Goal: Navigation & Orientation: Find specific page/section

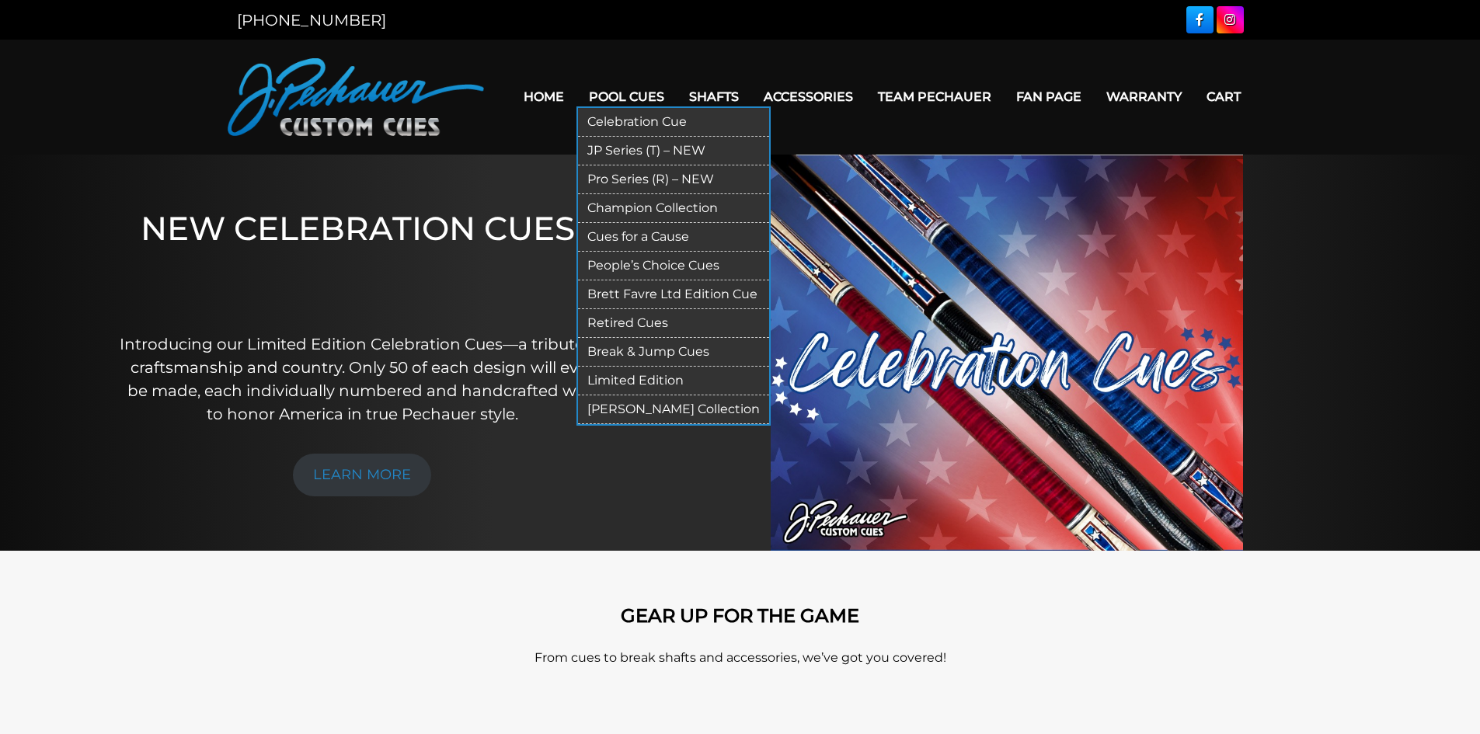
click at [635, 92] on link "Pool Cues" at bounding box center [626, 97] width 100 height 40
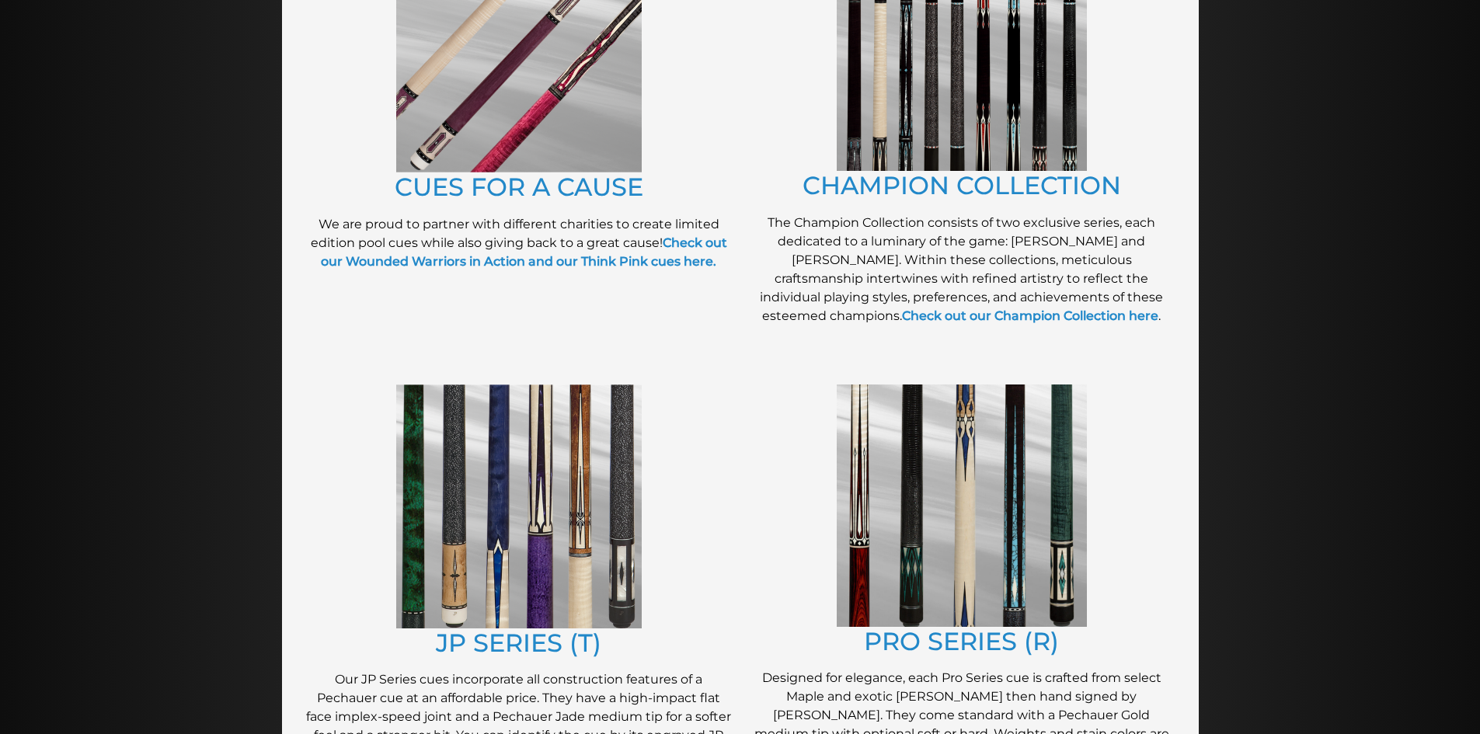
scroll to position [476, 0]
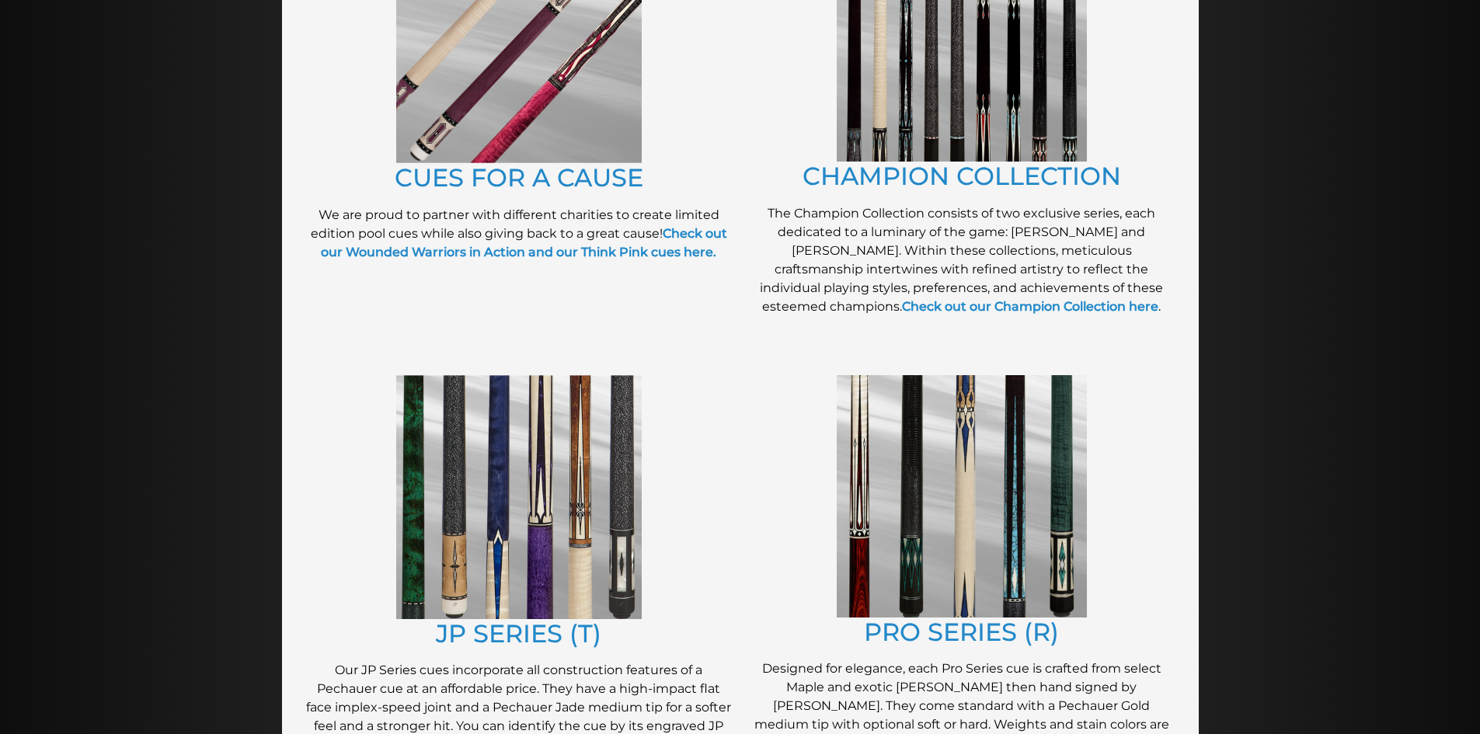
click at [959, 75] on img at bounding box center [962, 40] width 250 height 242
click at [504, 513] on img at bounding box center [518, 497] width 245 height 244
click at [987, 503] on img at bounding box center [962, 496] width 250 height 242
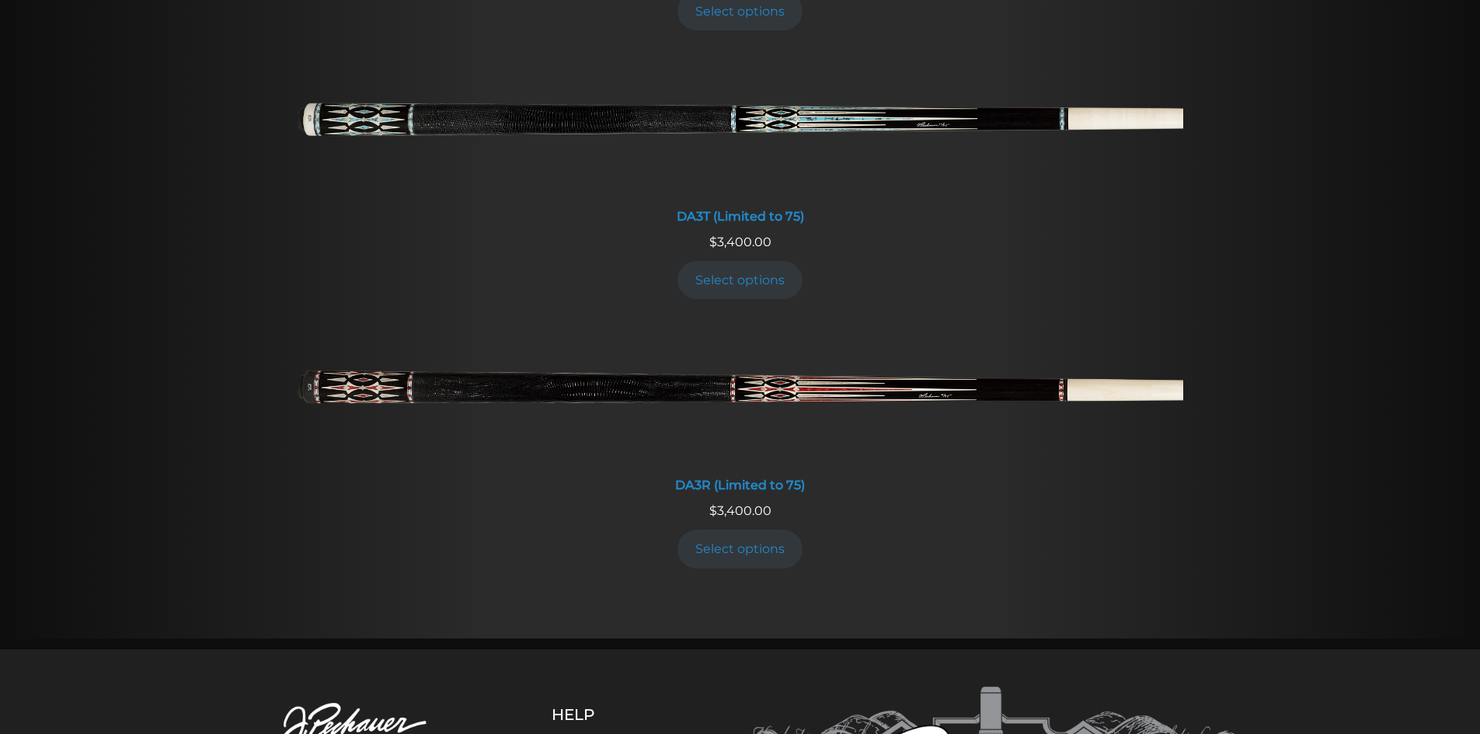
scroll to position [3191, 0]
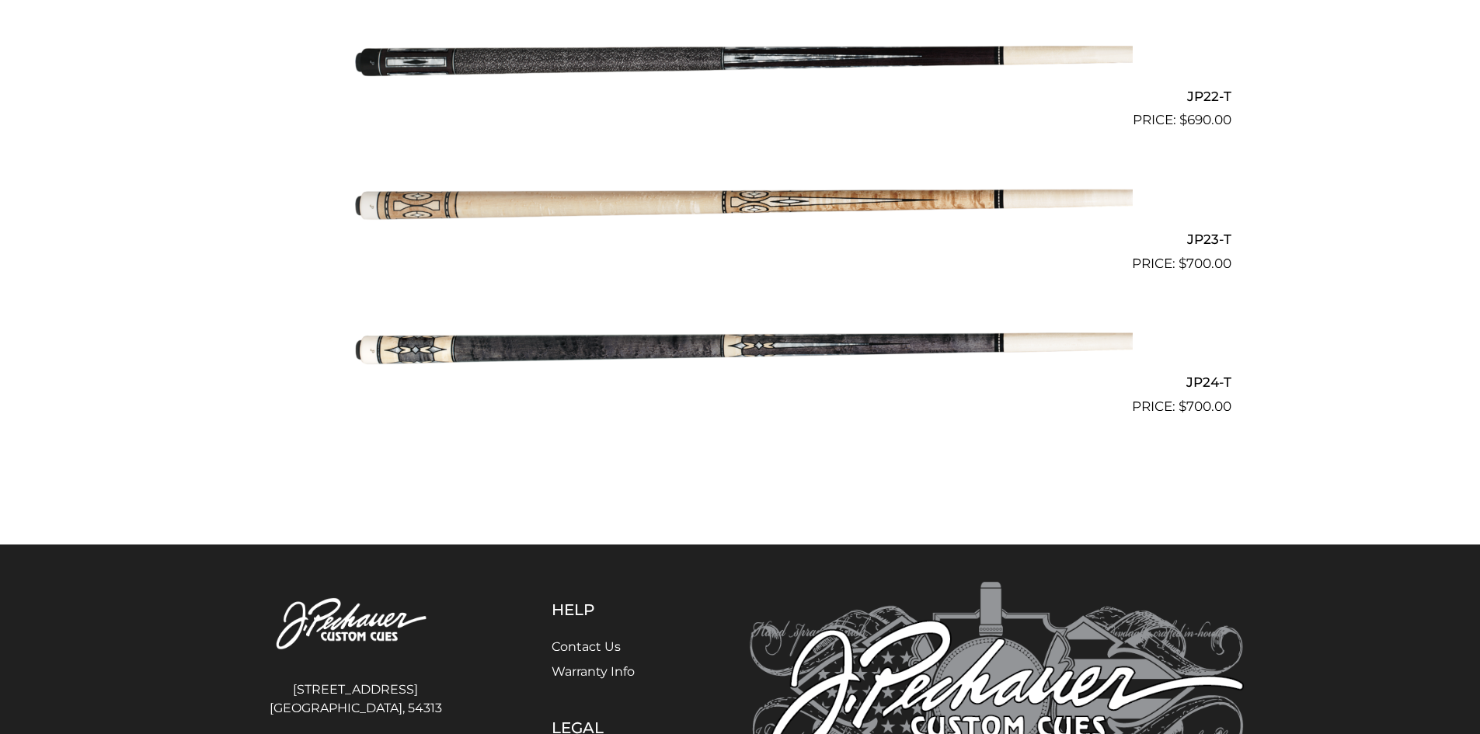
scroll to position [3680, 0]
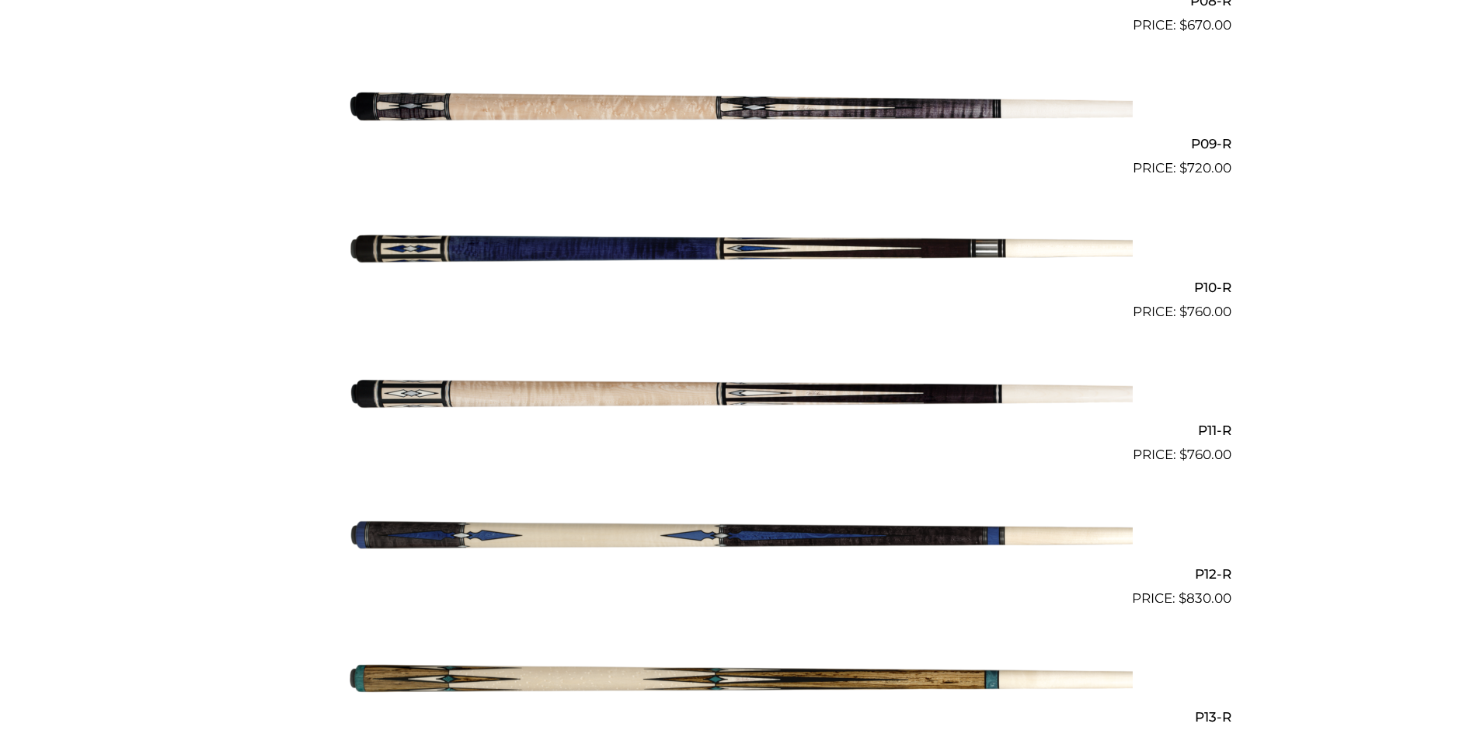
scroll to position [1613, 0]
